Goal: Information Seeking & Learning: Learn about a topic

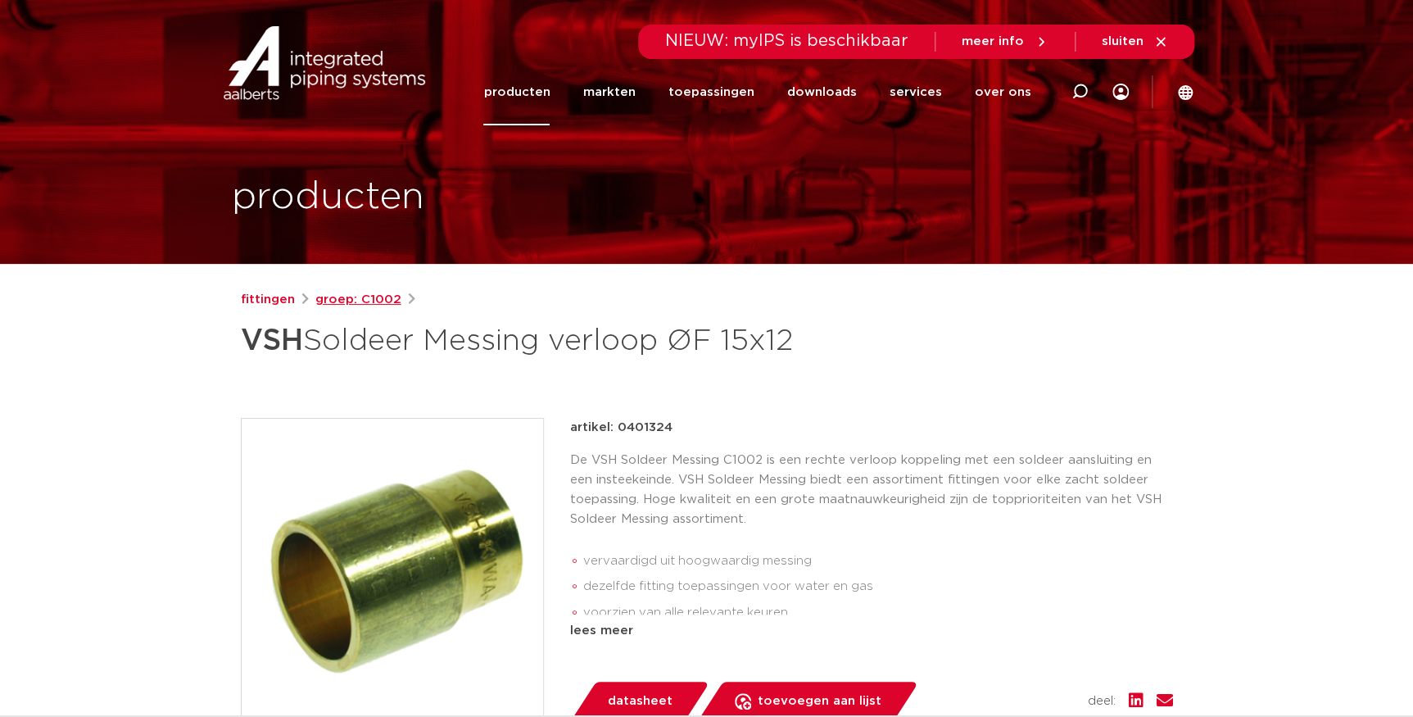
click at [356, 302] on link "groep: C1002" at bounding box center [358, 300] width 86 height 20
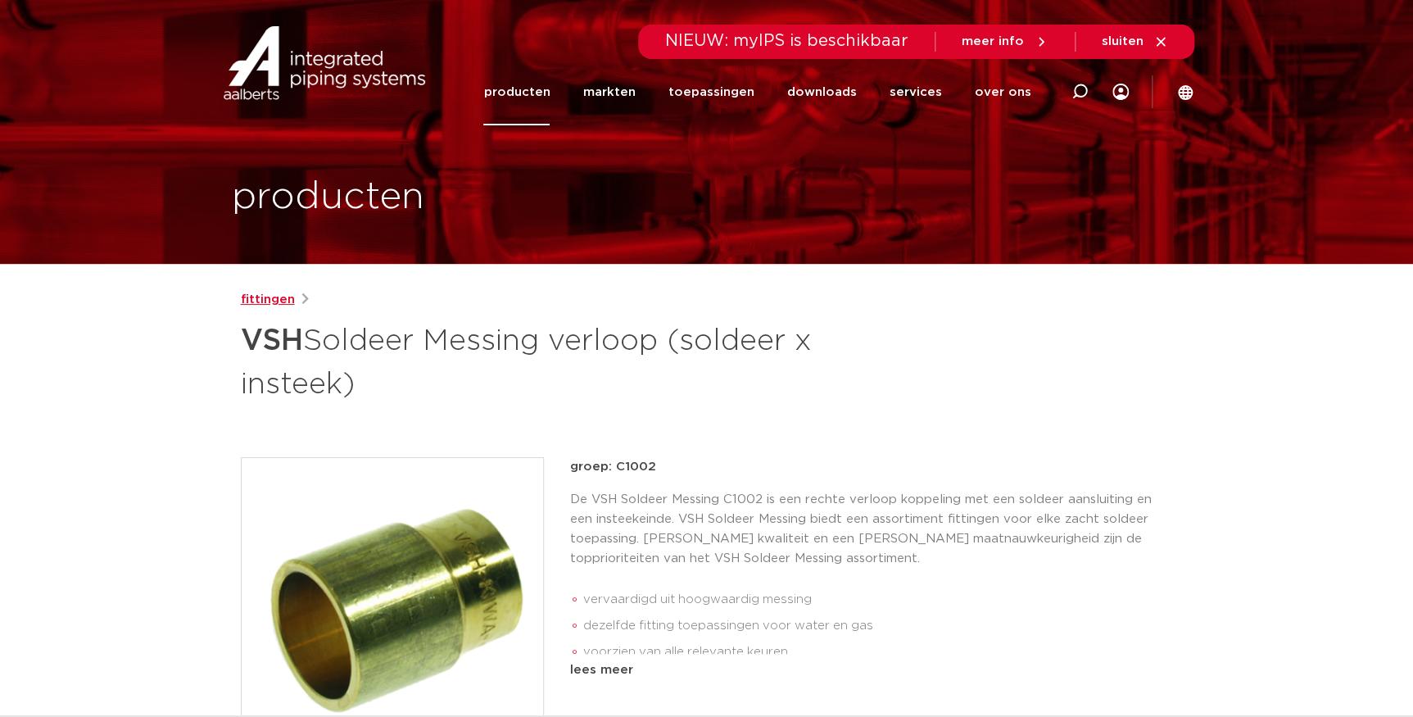
click at [271, 303] on link "fittingen" at bounding box center [268, 300] width 54 height 20
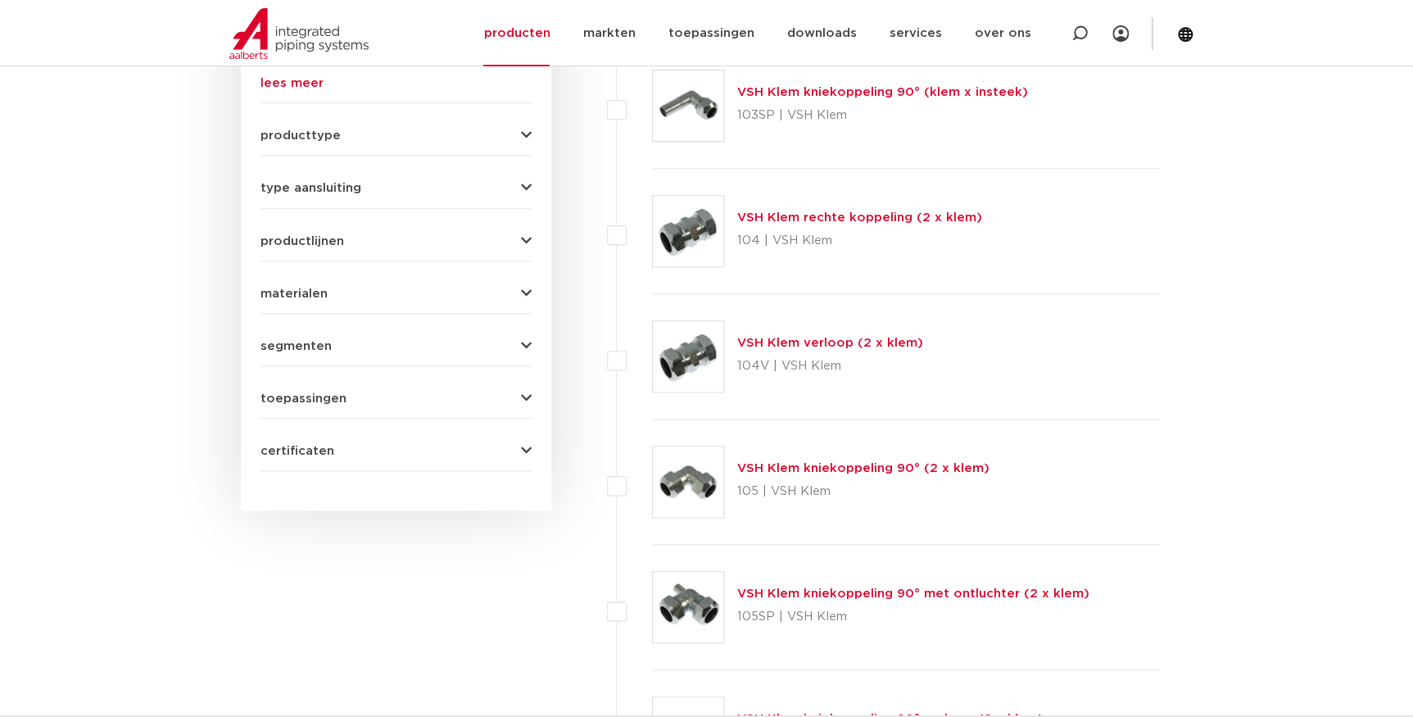
scroll to position [613, 0]
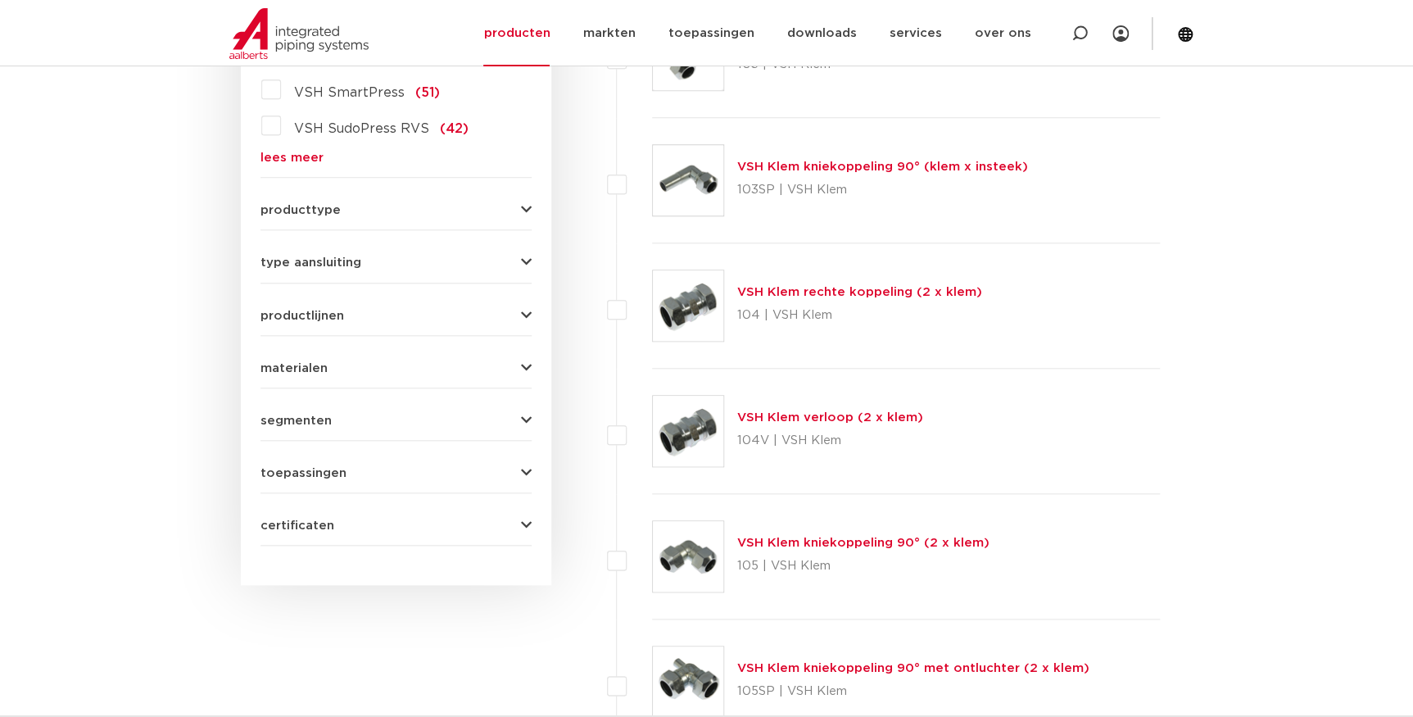
click at [298, 162] on link "lees meer" at bounding box center [396, 158] width 271 height 12
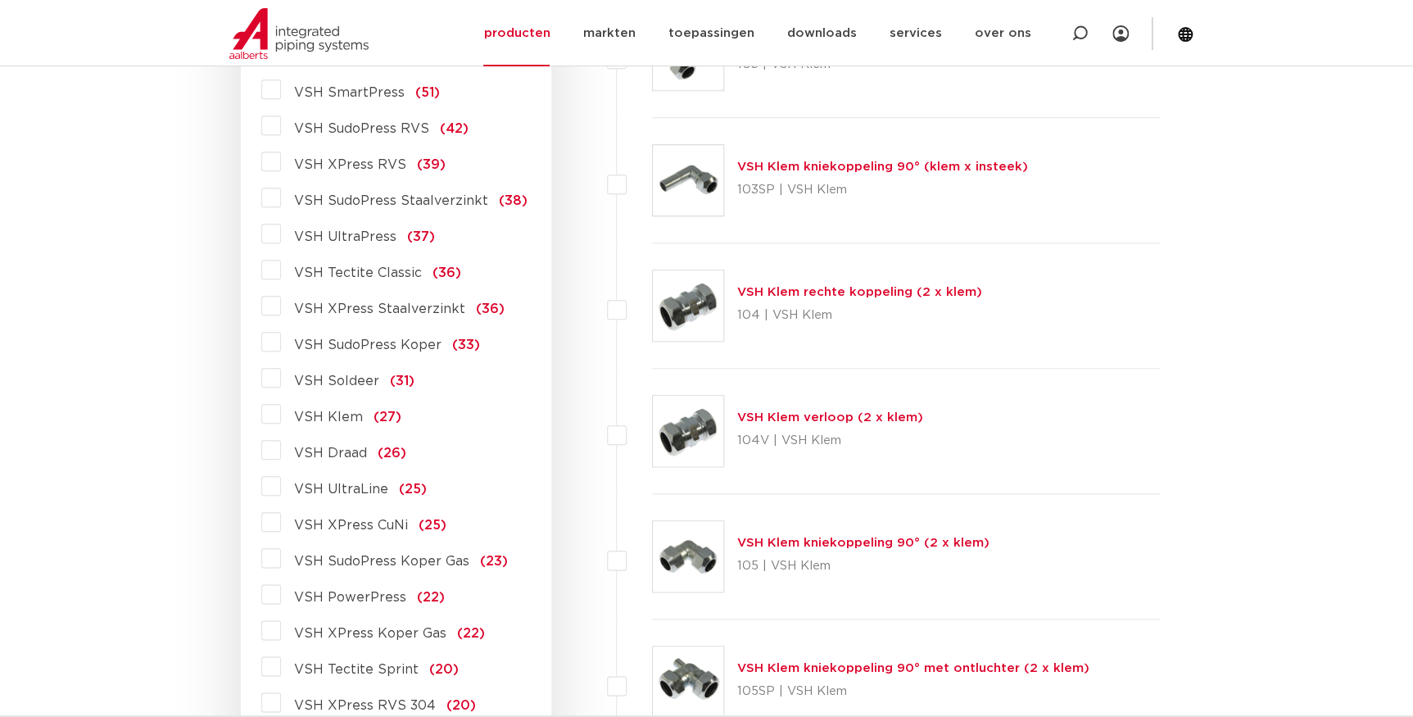
click at [365, 377] on span "VSH Soldeer" at bounding box center [336, 380] width 85 height 13
click at [0, 0] on input "VSH Soldeer (31)" at bounding box center [0, 0] width 0 height 0
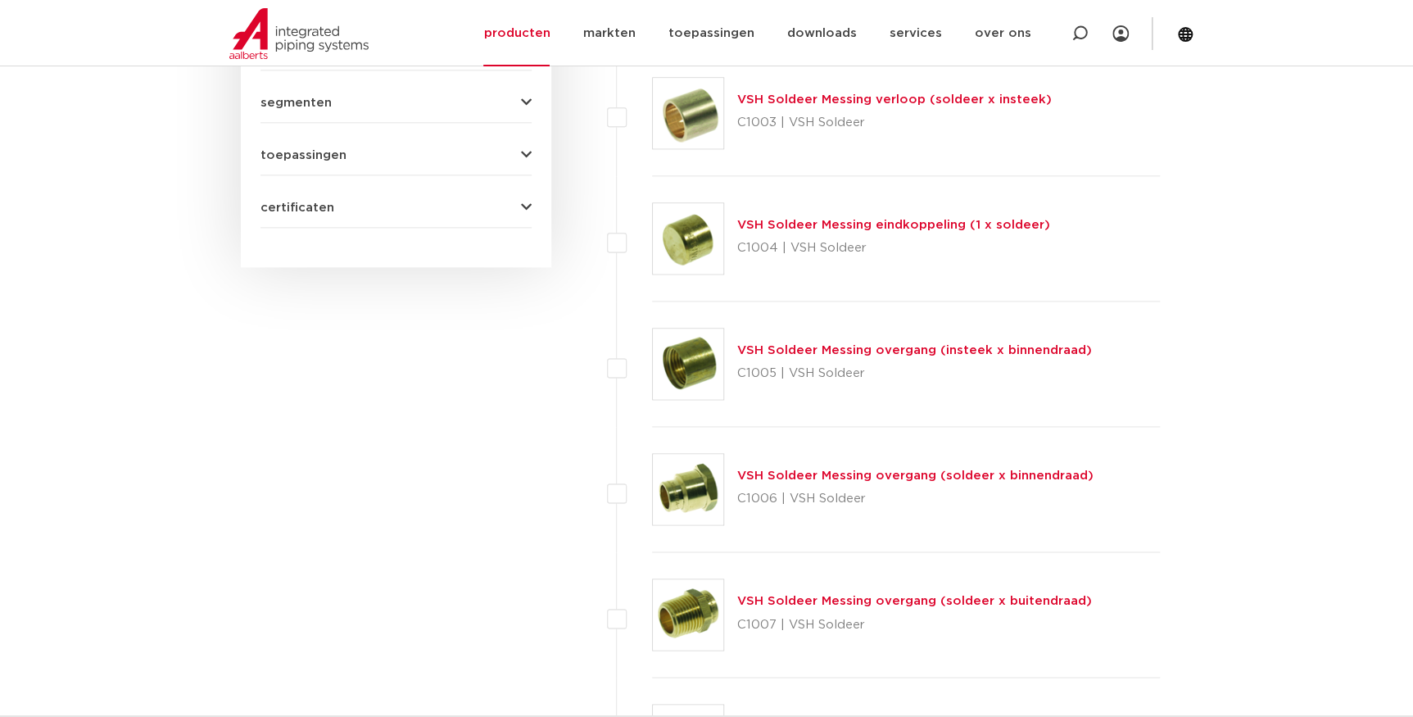
scroll to position [1005, 0]
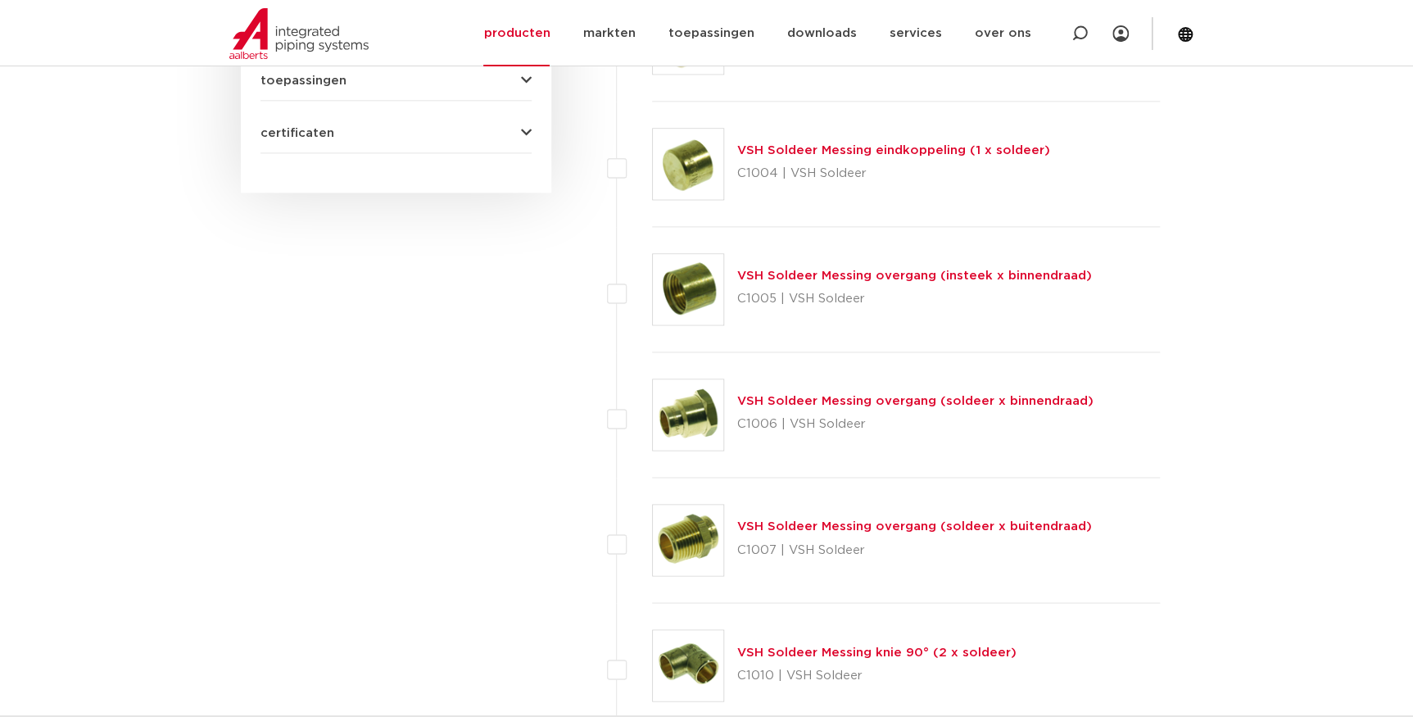
click at [938, 398] on link "VSH Soldeer Messing overgang (soldeer x binnendraad)" at bounding box center [915, 401] width 356 height 12
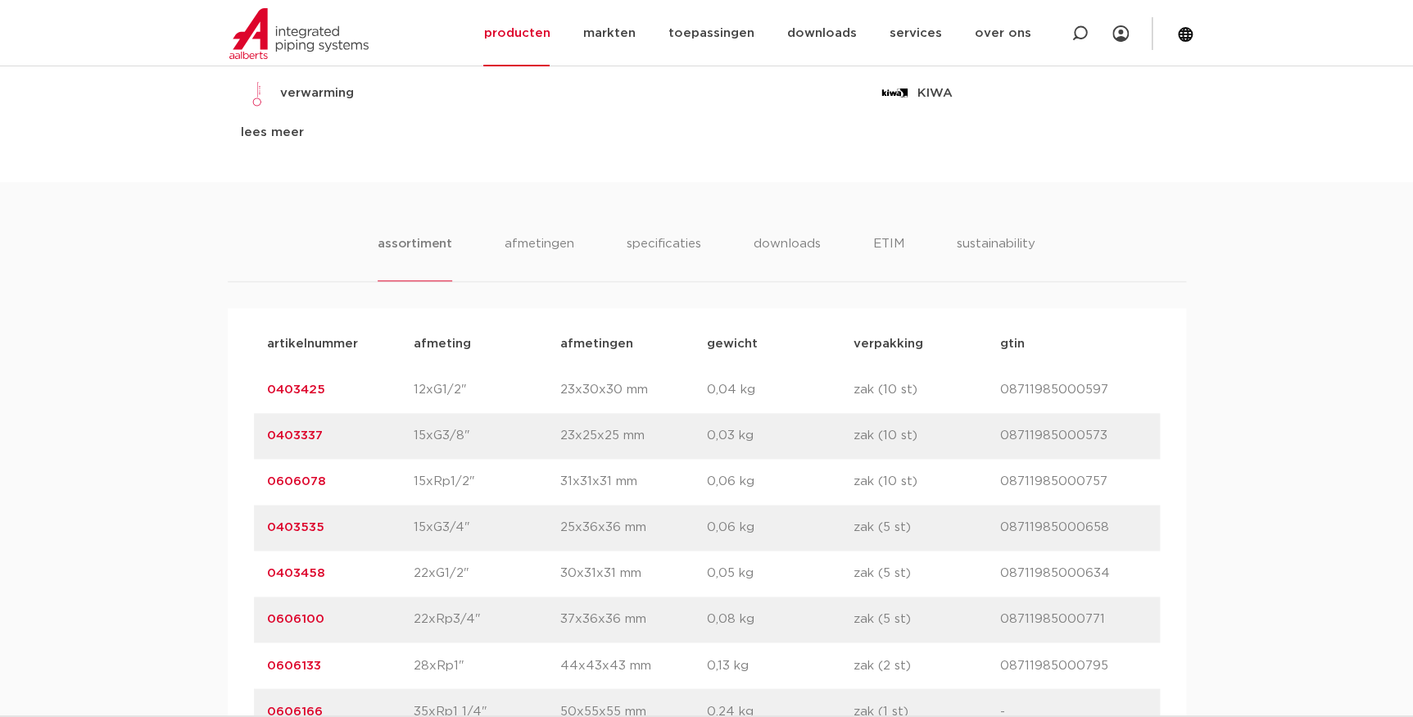
scroll to position [967, 0]
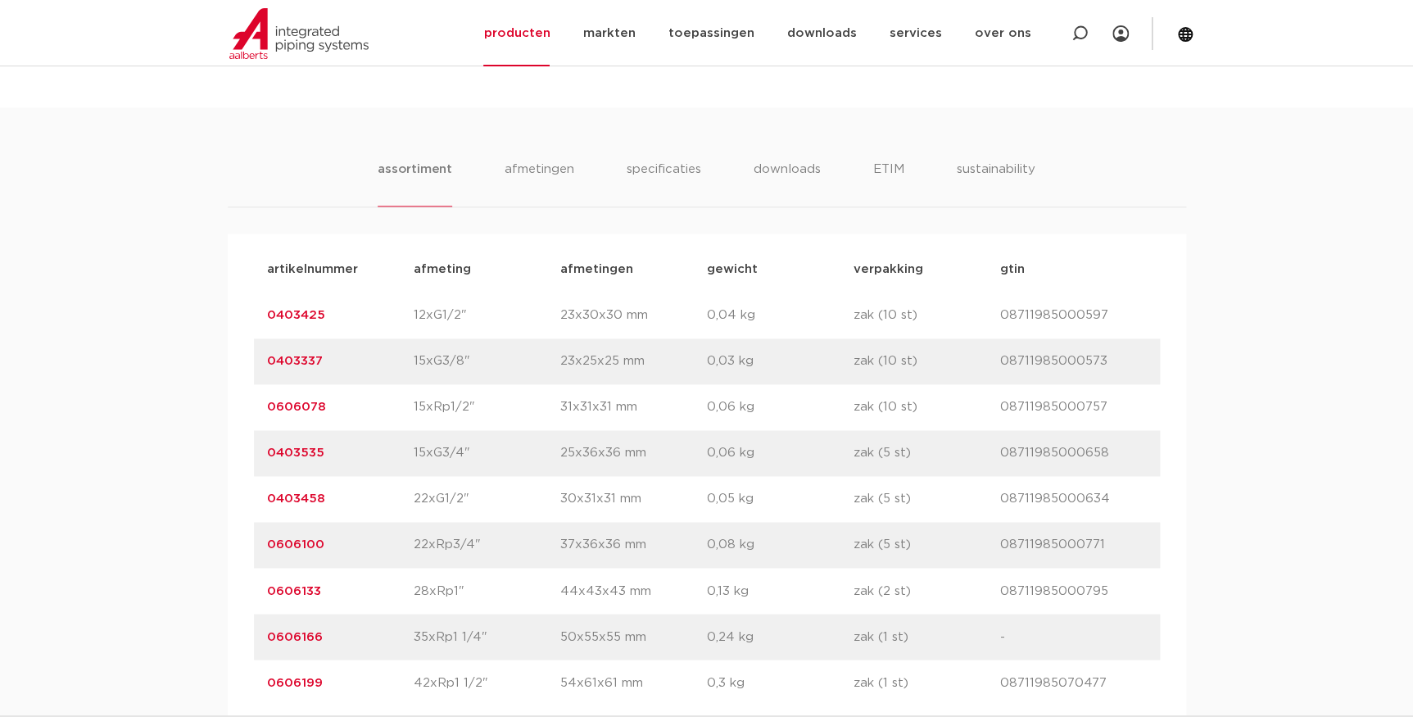
drag, startPoint x: 328, startPoint y: 409, endPoint x: 225, endPoint y: 399, distance: 102.9
click at [225, 399] on div "assortiment afmetingen specificaties downloads ETIM sustainability assortiment …" at bounding box center [706, 412] width 1413 height 611
copy link "0606078"
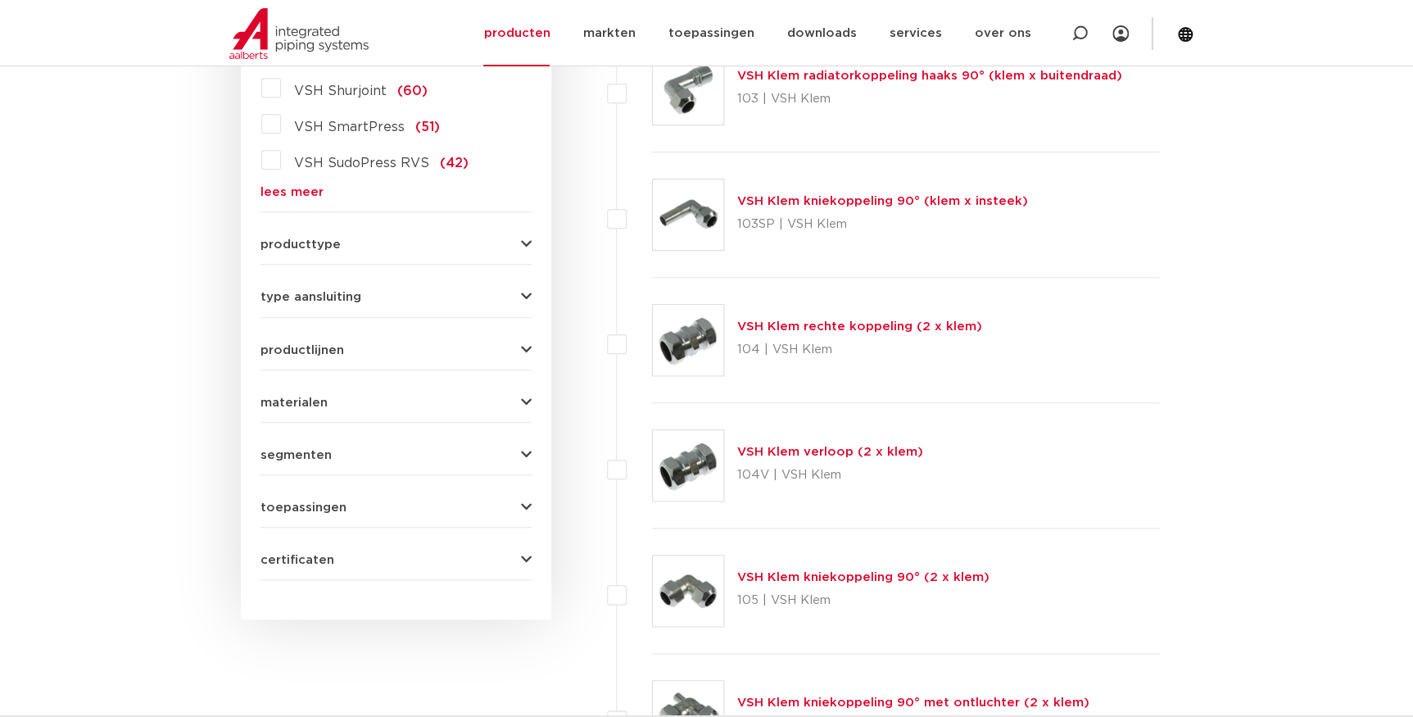
click at [306, 194] on link "lees meer" at bounding box center [396, 192] width 271 height 12
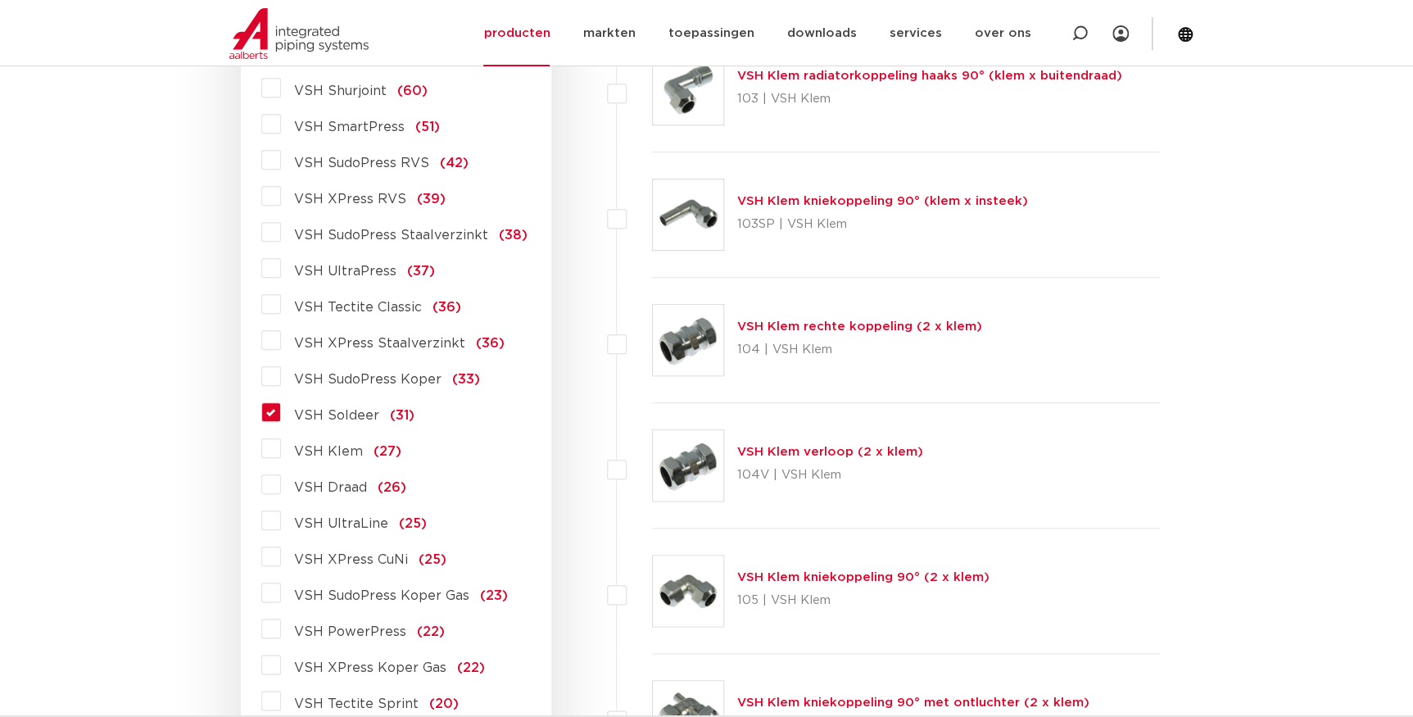
click at [315, 417] on span "VSH Soldeer" at bounding box center [336, 415] width 85 height 13
click at [0, 0] on input "VSH Soldeer (31)" at bounding box center [0, 0] width 0 height 0
click at [315, 417] on span "VSH Soldeer" at bounding box center [336, 415] width 85 height 13
click at [0, 0] on input "VSH Soldeer (31)" at bounding box center [0, 0] width 0 height 0
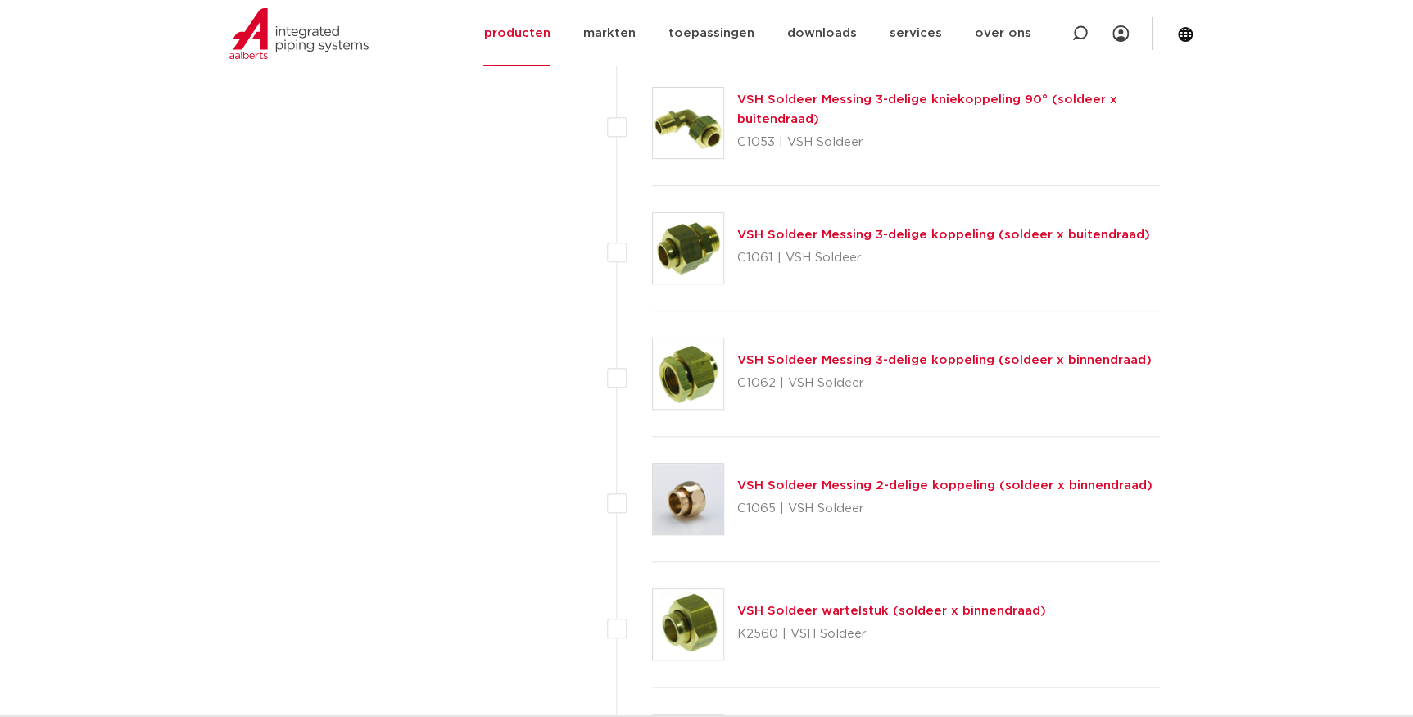
scroll to position [3577, 0]
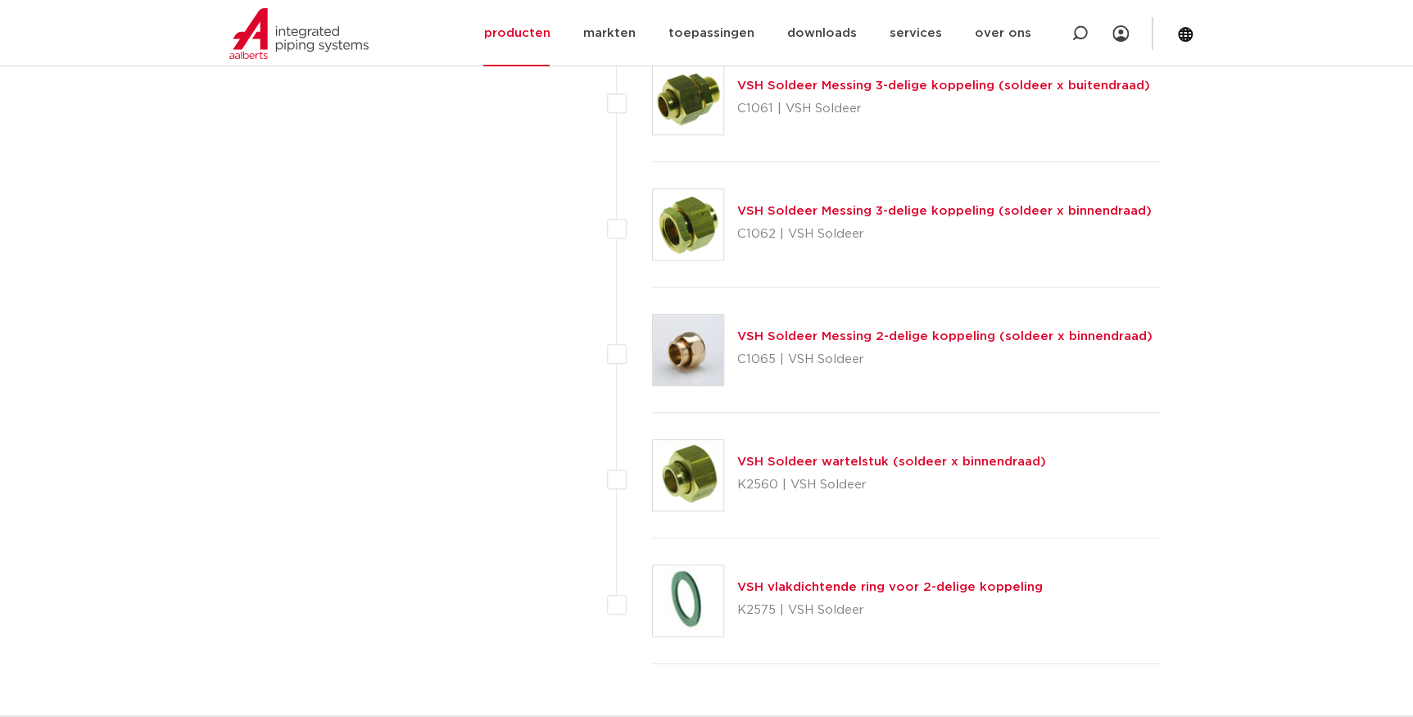
click at [803, 464] on link "VSH Soldeer wartelstuk (soldeer x binnendraad)" at bounding box center [891, 461] width 309 height 12
click at [806, 460] on link "VSH Soldeer wartelstuk (soldeer x binnendraad)" at bounding box center [891, 461] width 309 height 12
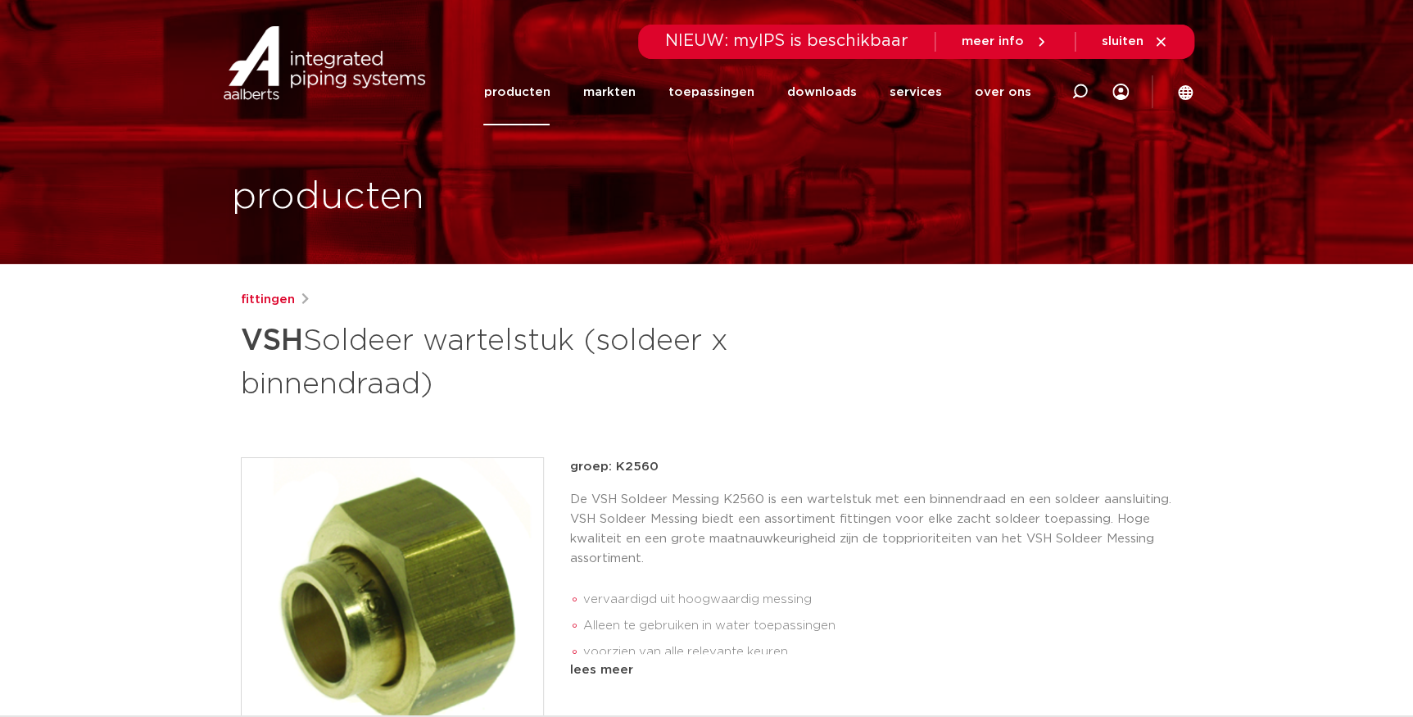
click at [1019, 407] on div "fittingen VSH Soldeer wartelstuk (soldeer x binnendraad) groep: K2560 vervaardi…" at bounding box center [707, 626] width 958 height 673
